Goal: Task Accomplishment & Management: Manage account settings

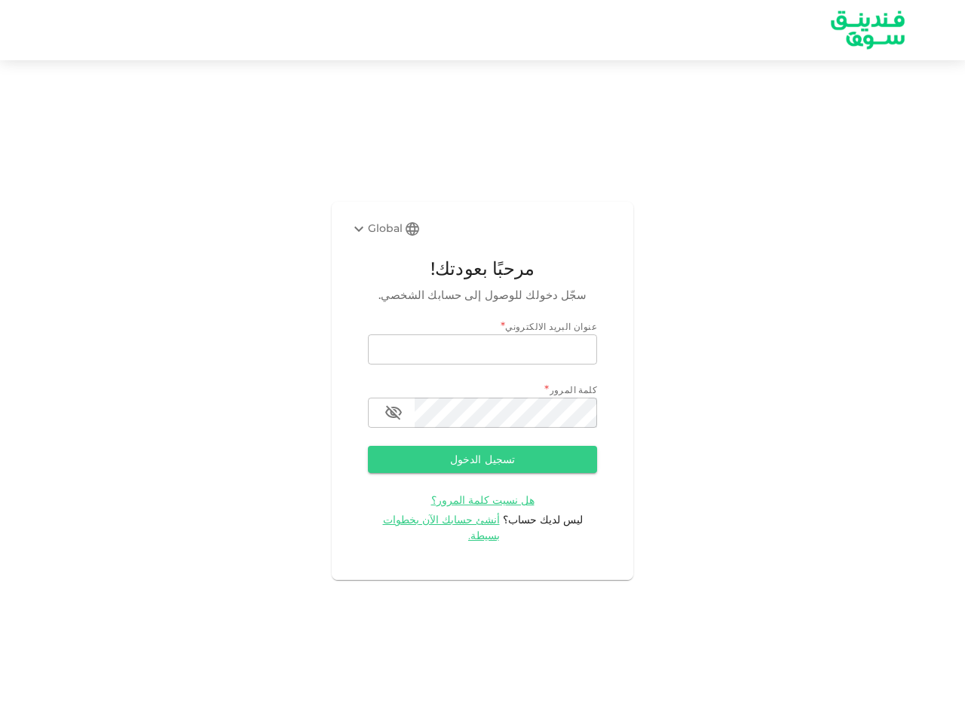
click at [386, 237] on div "Global" at bounding box center [376, 229] width 53 height 18
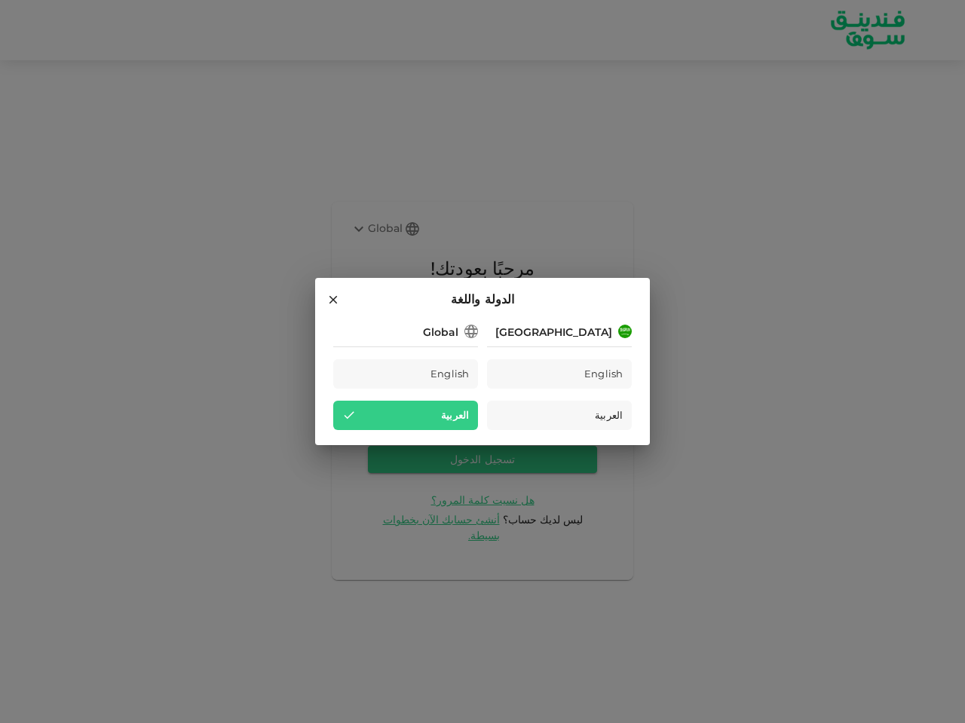
click at [482, 421] on div "Saudi Arabia English العربية Global English العربية" at bounding box center [482, 376] width 298 height 109
click at [393, 421] on div "العربية" at bounding box center [405, 415] width 145 height 29
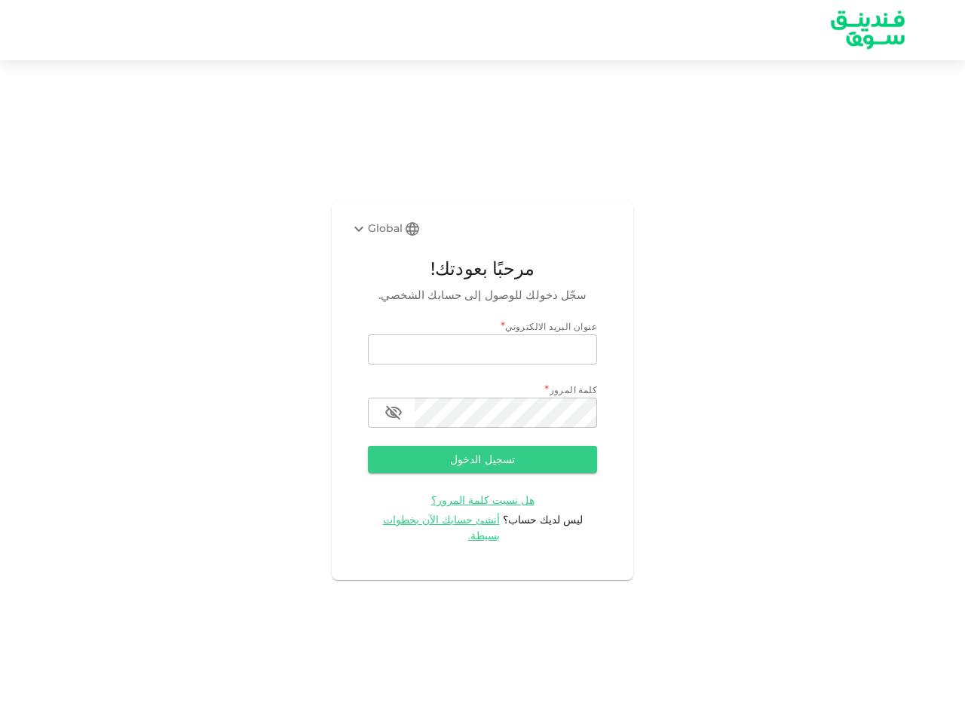
click at [482, 468] on button "تسجيل الدخول" at bounding box center [482, 459] width 229 height 27
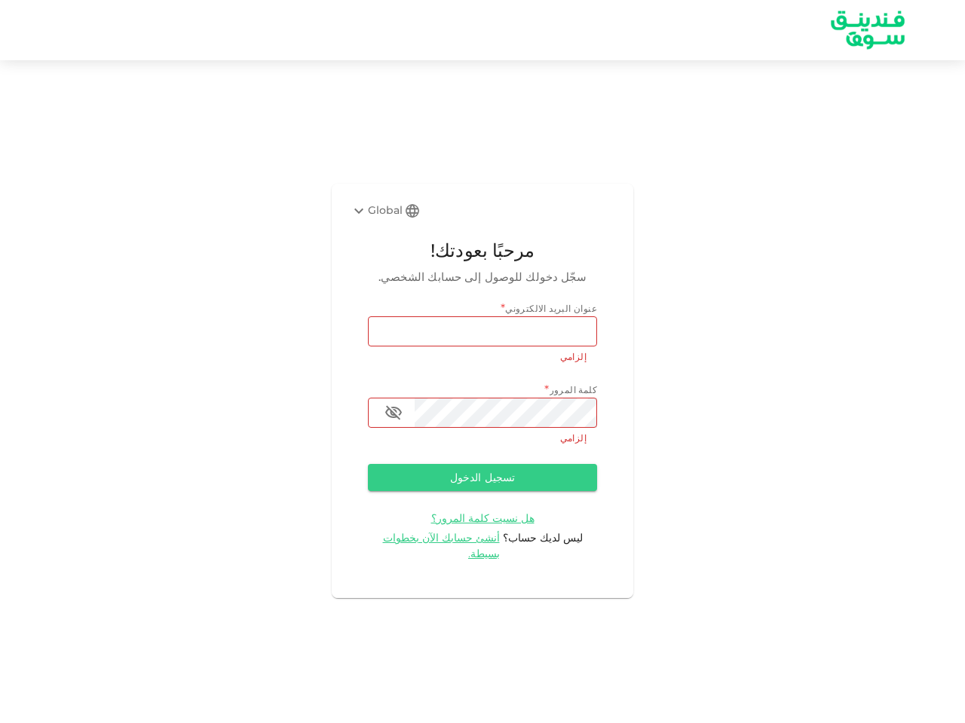
click at [453, 525] on span "هل نسيت كلمة المرور؟" at bounding box center [482, 519] width 103 height 14
